Goal: Information Seeking & Learning: Check status

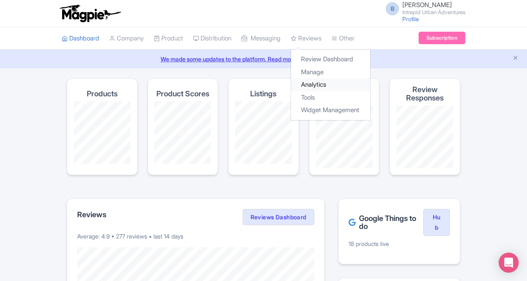
click at [329, 82] on link "Analytics" at bounding box center [330, 84] width 79 height 13
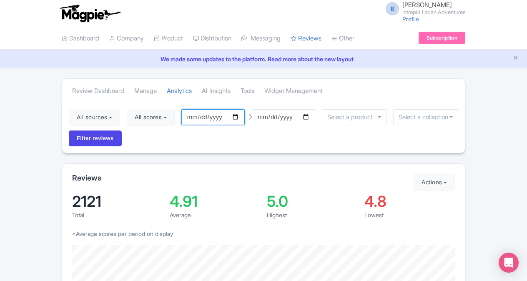
click at [238, 119] on input "2025-06-22" at bounding box center [213, 117] width 63 height 16
type input "[DATE]"
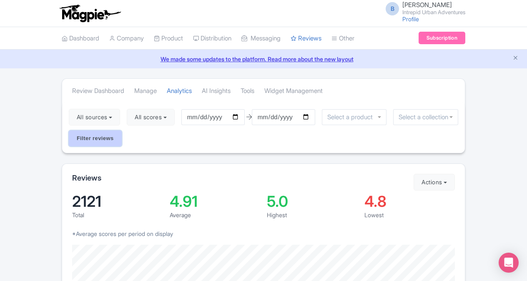
click at [86, 133] on input "Filter reviews" at bounding box center [95, 139] width 53 height 16
click at [426, 117] on input "select-one" at bounding box center [426, 118] width 54 height 8
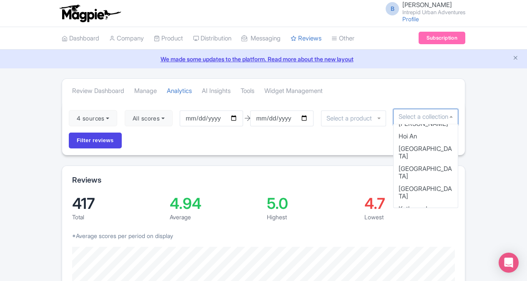
scroll to position [329, 0]
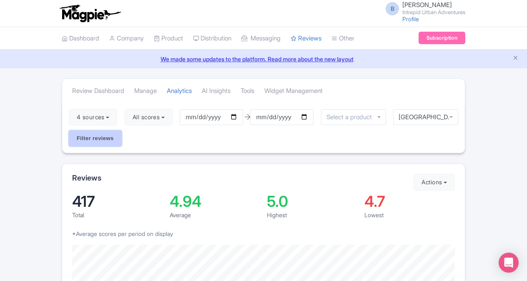
click at [87, 141] on input "Filter reviews" at bounding box center [95, 139] width 53 height 16
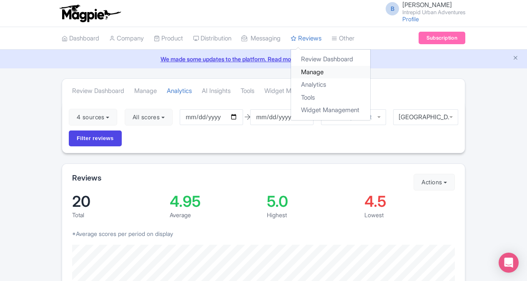
click at [321, 70] on link "Manage" at bounding box center [330, 72] width 79 height 13
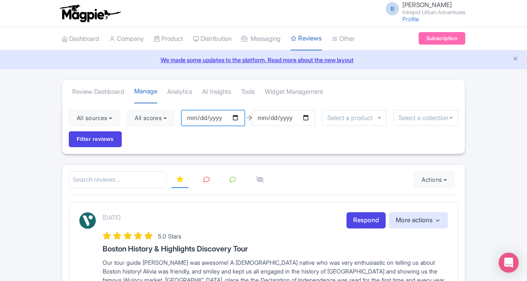
click at [239, 117] on input "2025-06-22" at bounding box center [213, 118] width 63 height 16
type input "[DATE]"
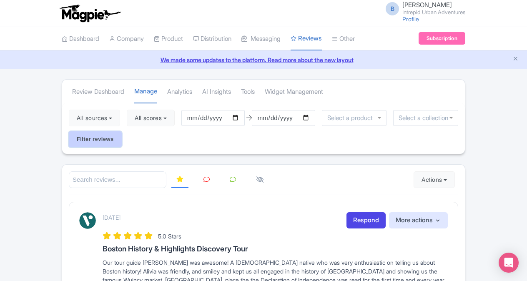
click at [108, 139] on input "Filter reviews" at bounding box center [95, 139] width 53 height 16
click at [417, 118] on input "select-one" at bounding box center [426, 118] width 54 height 8
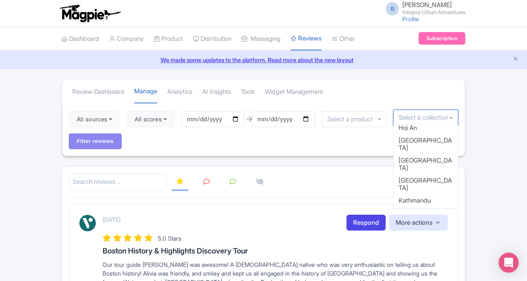
scroll to position [331, 0]
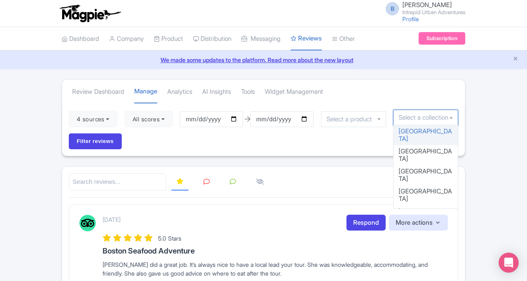
click at [423, 120] on input "select-one" at bounding box center [426, 118] width 54 height 8
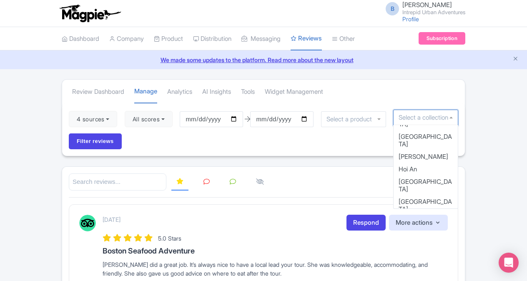
scroll to position [289, 0]
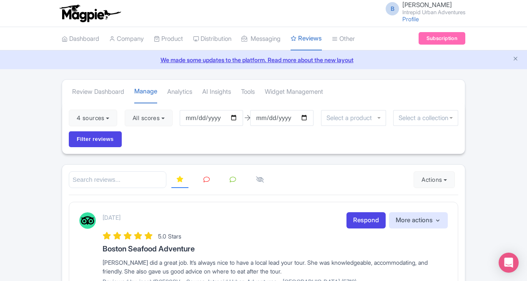
click at [448, 116] on input "select-one" at bounding box center [426, 118] width 54 height 8
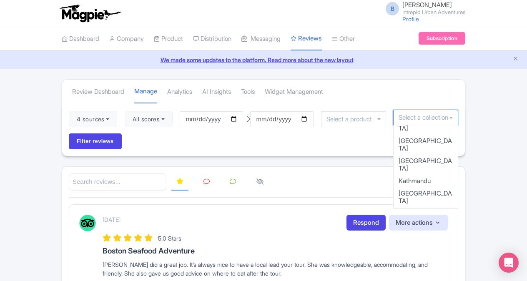
scroll to position [352, 0]
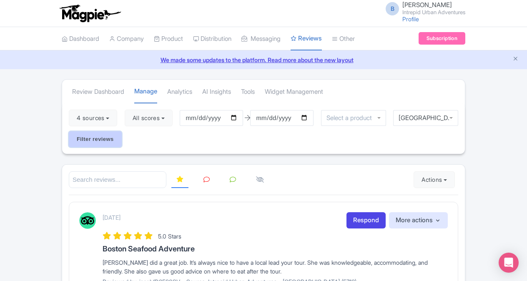
click at [99, 140] on input "Filter reviews" at bounding box center [95, 139] width 53 height 16
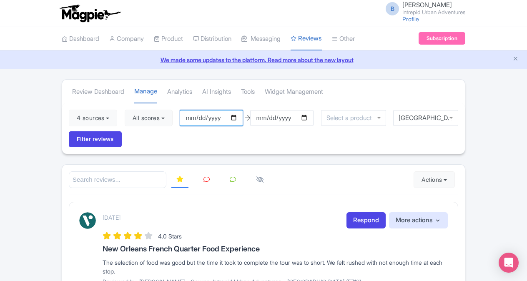
click at [238, 118] on input "[DATE]" at bounding box center [211, 118] width 63 height 16
type input "[DATE]"
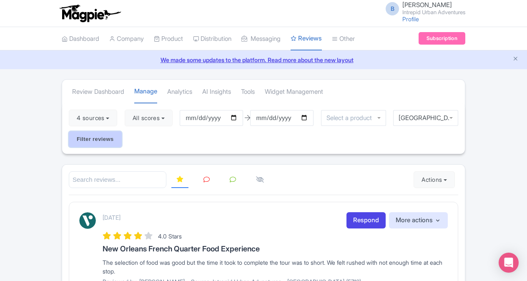
click at [111, 136] on input "Filter reviews" at bounding box center [95, 139] width 53 height 16
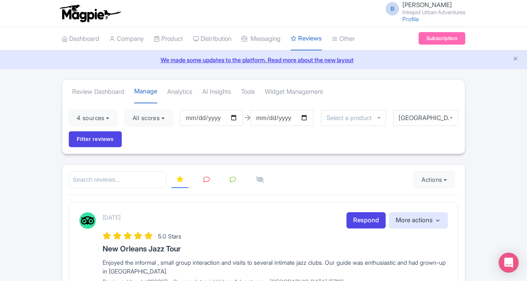
click at [396, 98] on div "Review Dashboard [GEOGRAPHIC_DATA] Analytics AI Insights Tools Widget Management" at bounding box center [263, 91] width 403 height 23
